Goal: Find specific page/section: Find specific page/section

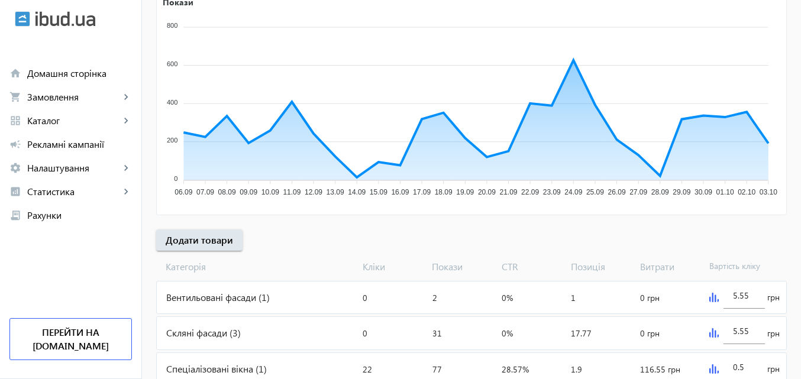
scroll to position [237, 0]
